Goal: Obtain resource: Download file/media

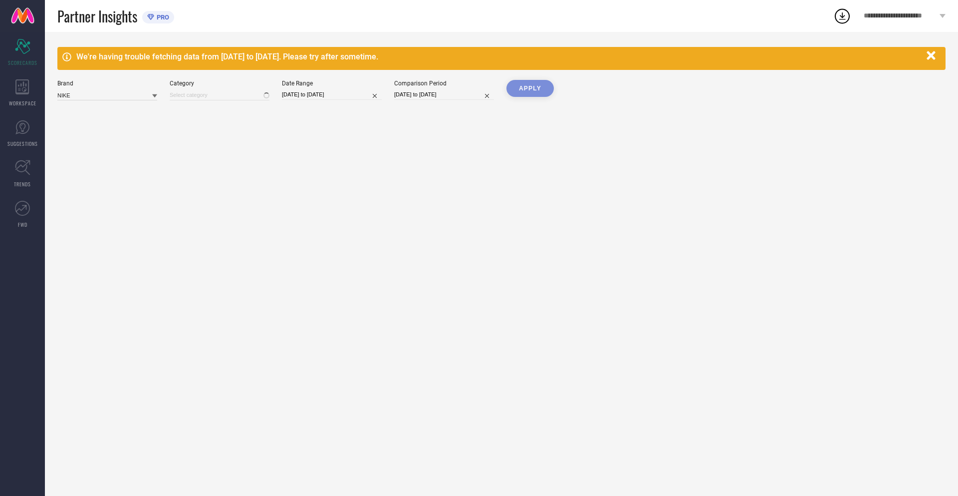
type input "All"
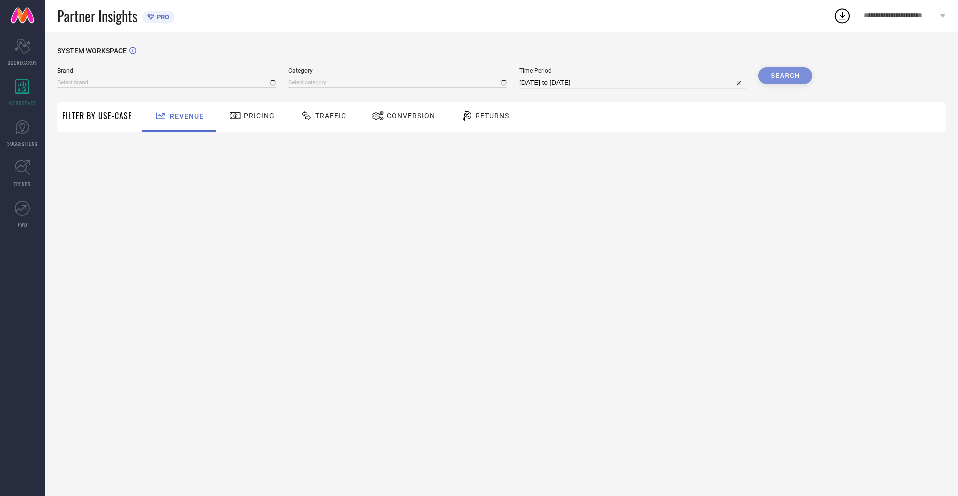
type input "NIKE"
type input "All"
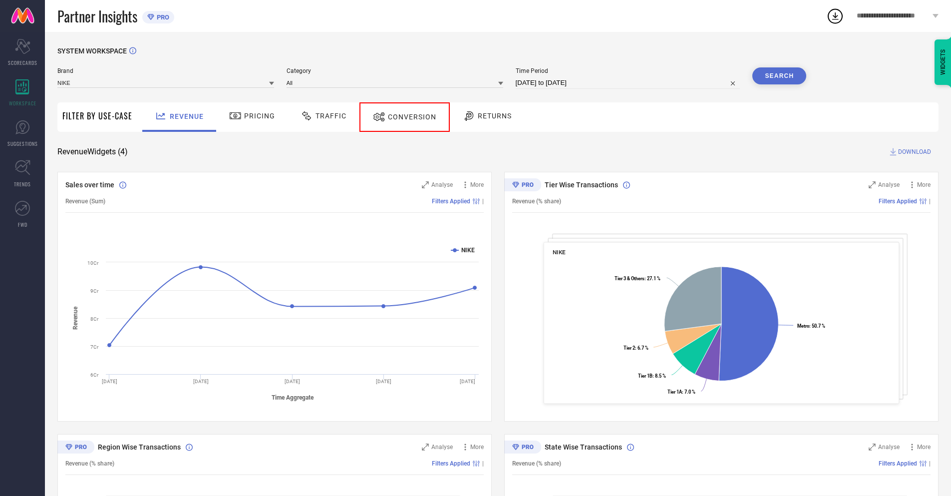
click at [400, 117] on span "Conversion" at bounding box center [412, 117] width 48 height 8
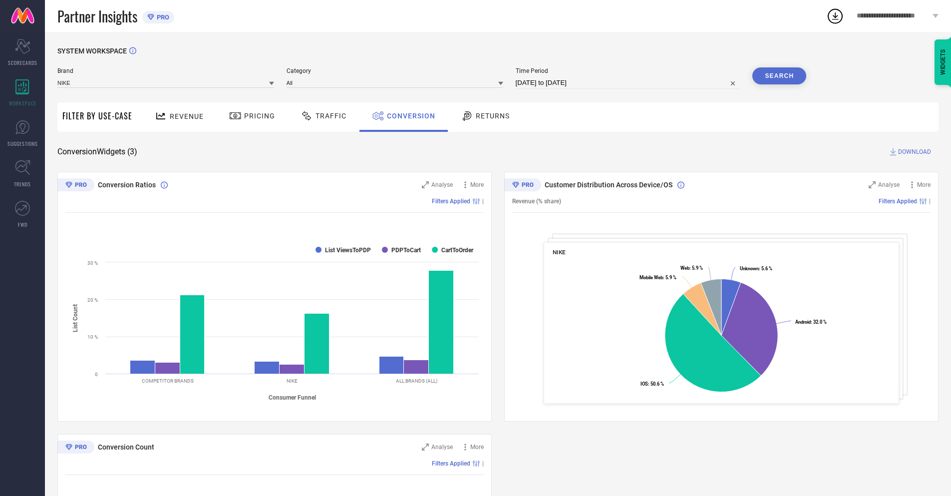
click at [627, 83] on input "[DATE] to [DATE]" at bounding box center [627, 83] width 225 height 12
select select "7"
select select "2025"
select select "8"
select select "2025"
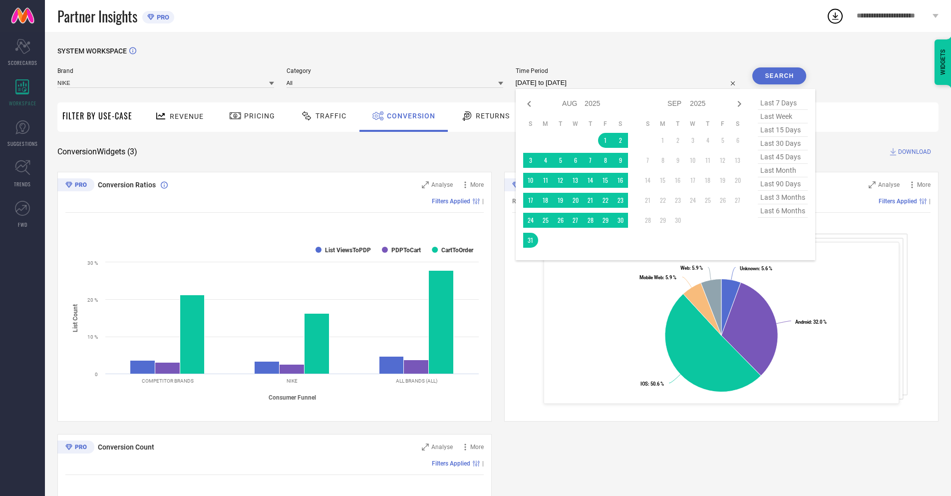
click at [528, 240] on td "31" at bounding box center [530, 240] width 15 height 15
type input "[DATE] to [DATE]"
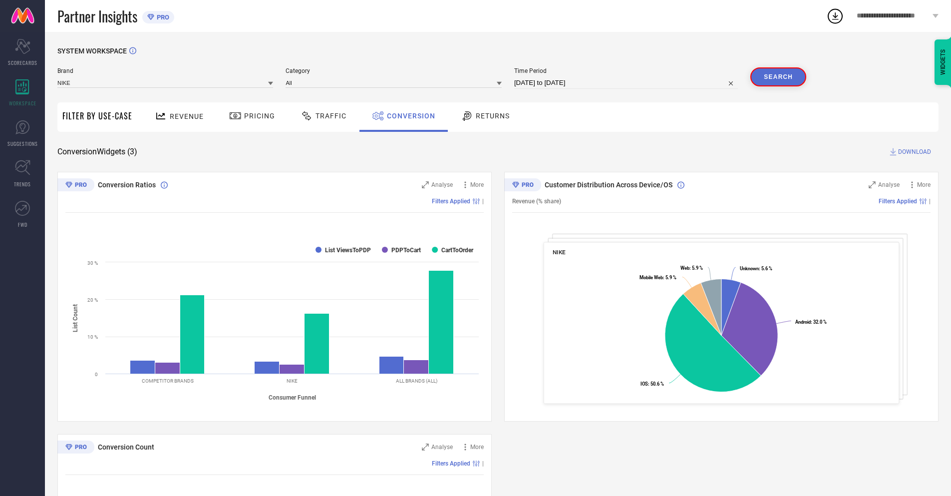
click at [779, 76] on button "Search" at bounding box center [778, 76] width 56 height 19
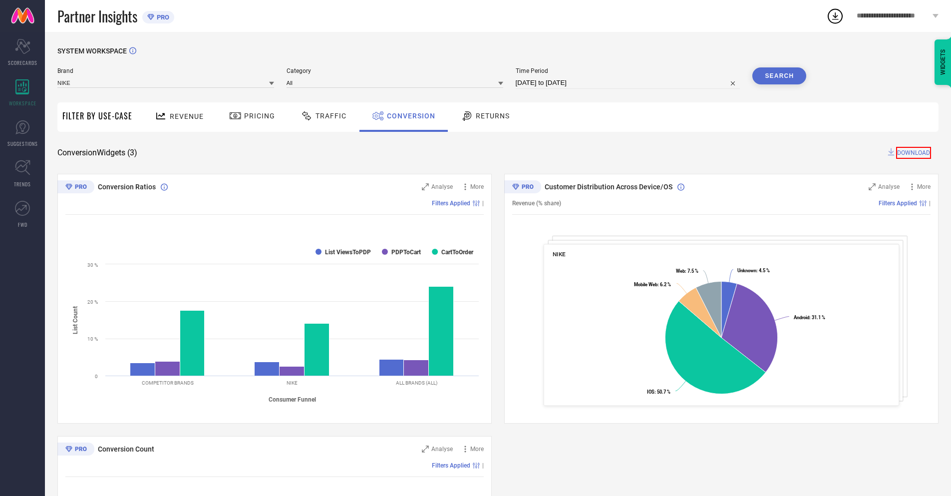
click at [914, 152] on span "DOWNLOAD" at bounding box center [913, 153] width 35 height 12
